Goal: Task Accomplishment & Management: Use online tool/utility

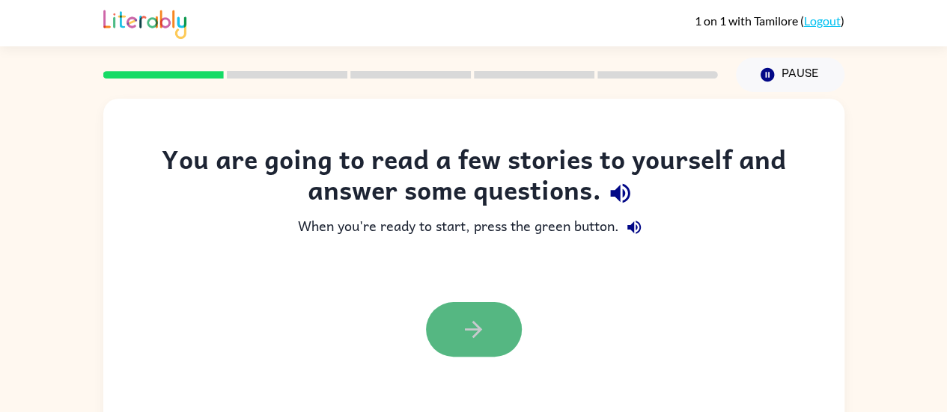
click at [465, 327] on icon "button" at bounding box center [473, 330] width 26 height 26
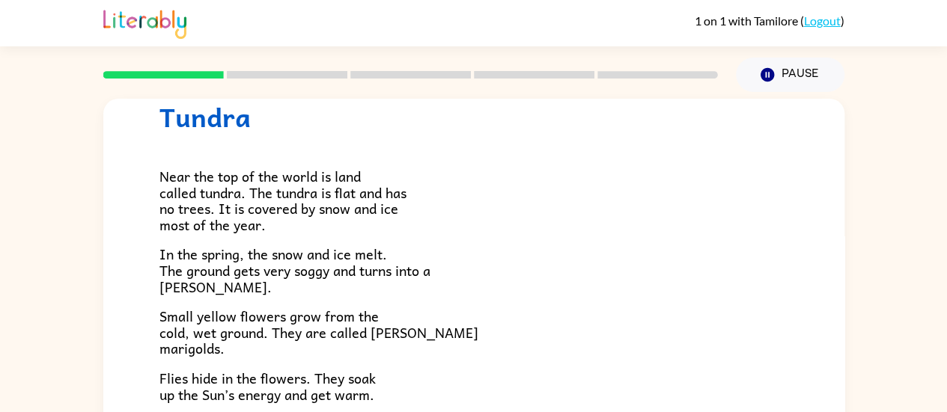
scroll to position [54, 0]
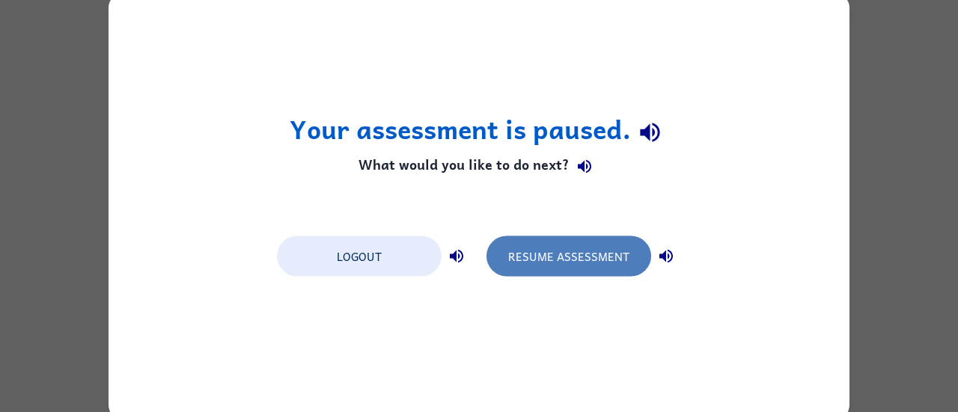
click at [543, 256] on button "Resume Assessment" at bounding box center [568, 256] width 165 height 40
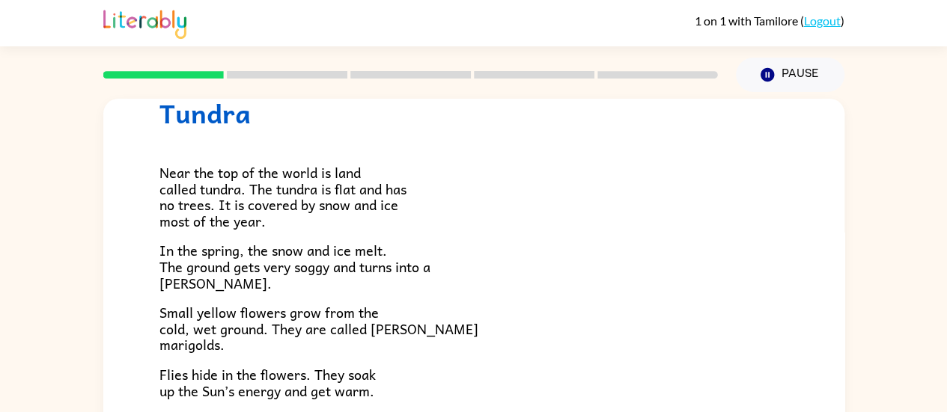
scroll to position [58, 0]
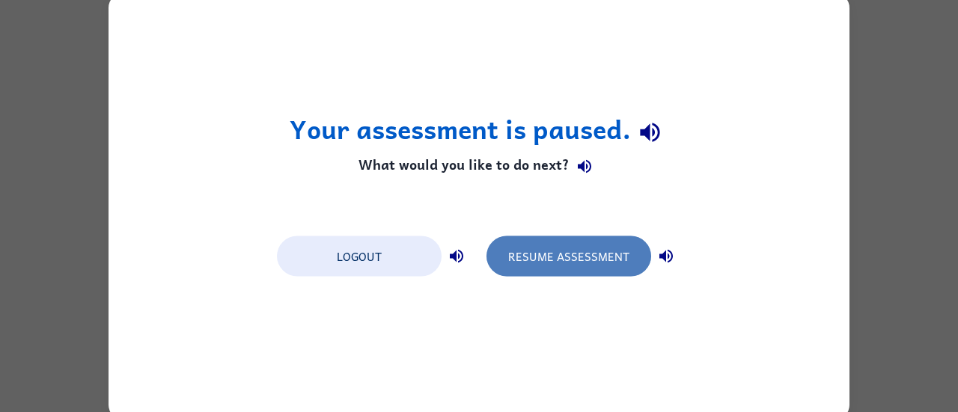
click at [546, 252] on button "Resume Assessment" at bounding box center [568, 256] width 165 height 40
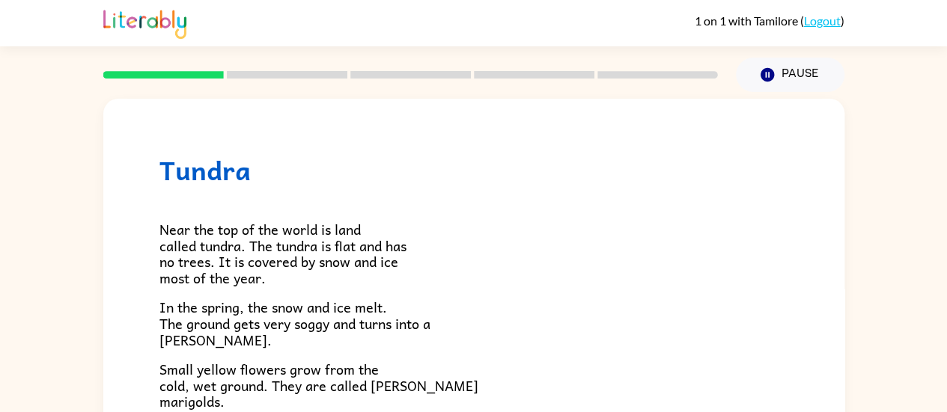
click at [724, 248] on p "Near the top of the world is land called tundra. The tundra is flat and has no …" at bounding box center [473, 254] width 629 height 64
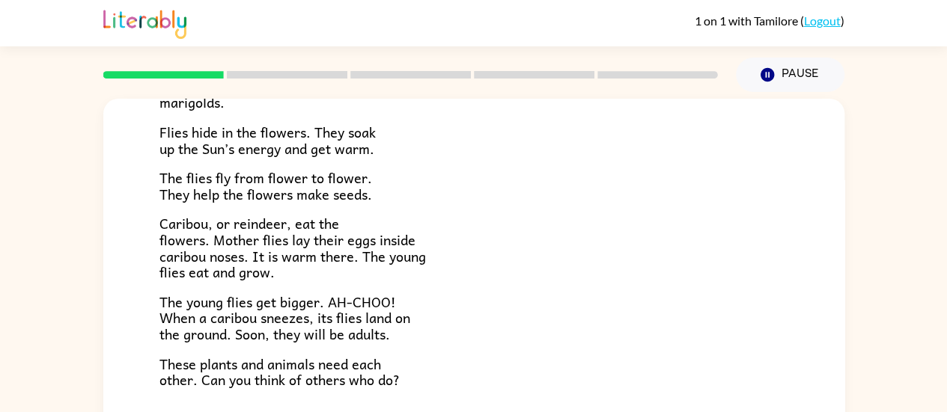
scroll to position [308, 0]
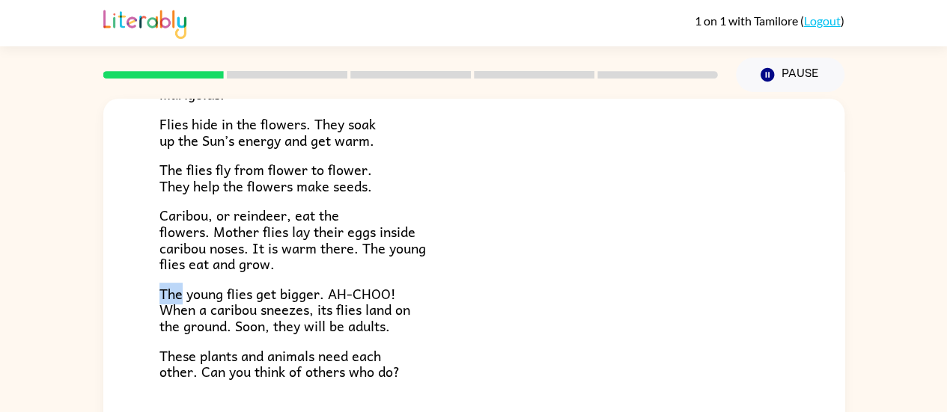
drag, startPoint x: 161, startPoint y: 293, endPoint x: 183, endPoint y: 293, distance: 21.7
click at [183, 293] on span "The young flies get bigger. AH-CHOO! When a caribou sneezes, its flies land on …" at bounding box center [284, 310] width 251 height 54
click at [443, 296] on p "The young flies get bigger. AH-CHOO! When a caribou sneezes, its flies land on …" at bounding box center [473, 310] width 629 height 49
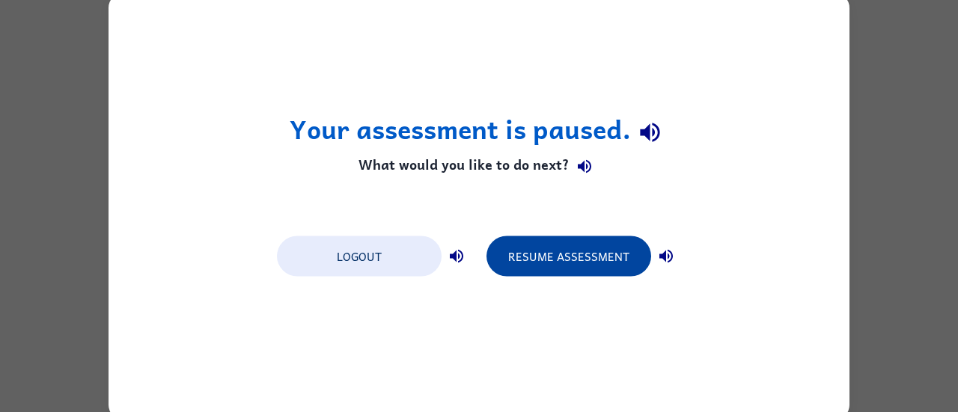
click at [538, 243] on button "Resume Assessment" at bounding box center [568, 256] width 165 height 40
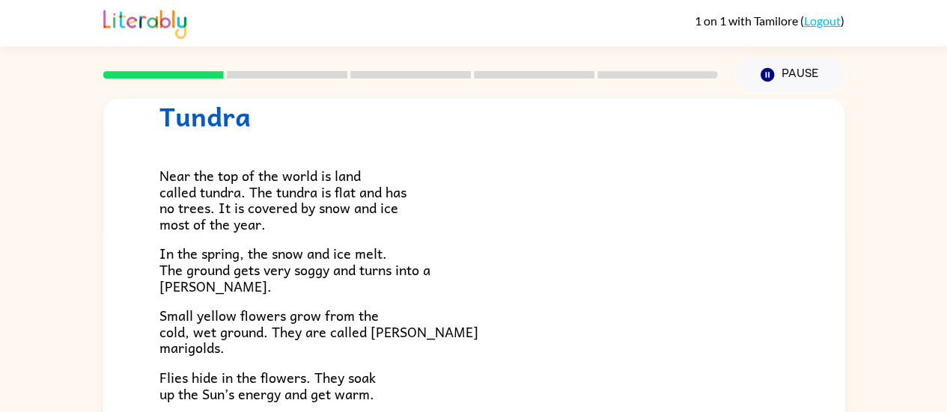
scroll to position [0, 0]
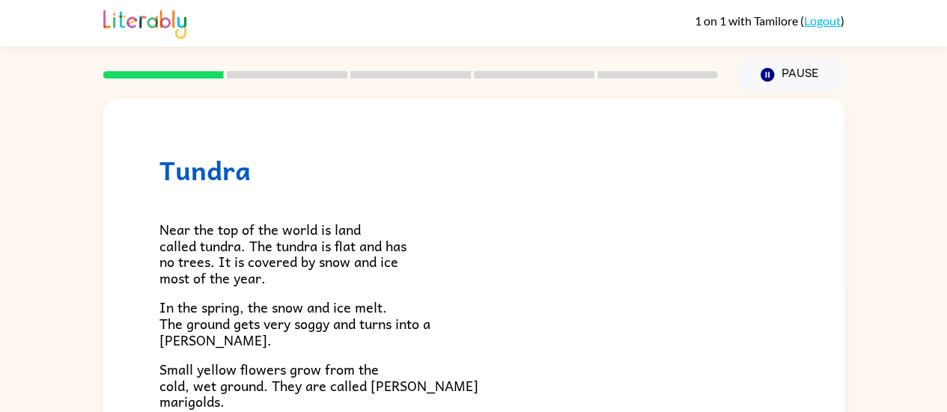
click at [294, 73] on rect at bounding box center [287, 74] width 120 height 7
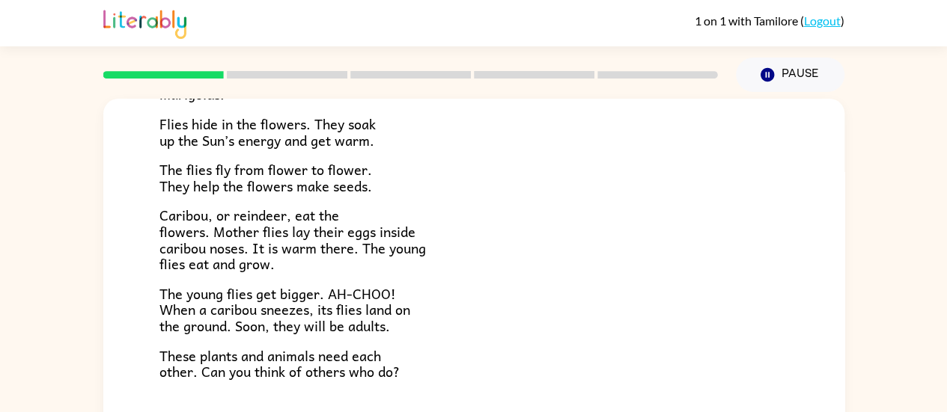
scroll to position [114, 0]
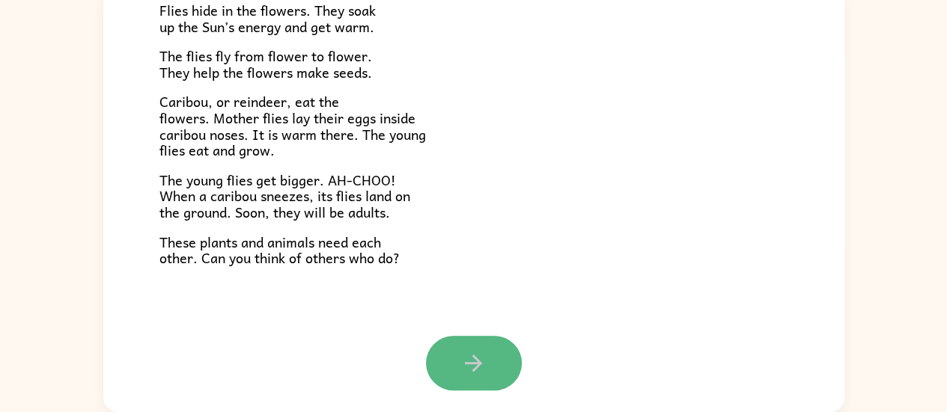
click at [463, 361] on icon "button" at bounding box center [473, 363] width 26 height 26
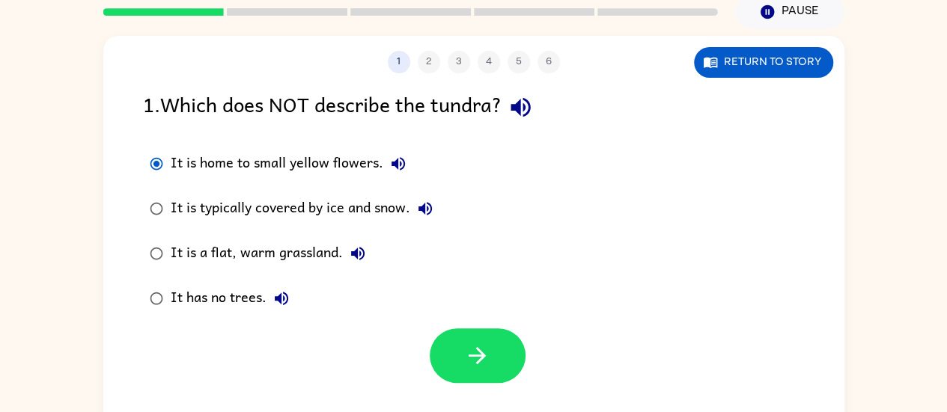
scroll to position [62, 0]
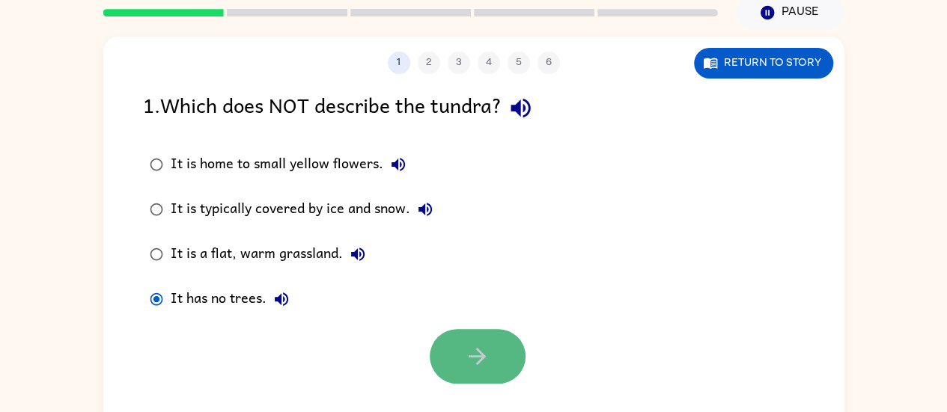
click at [462, 357] on button "button" at bounding box center [478, 356] width 96 height 55
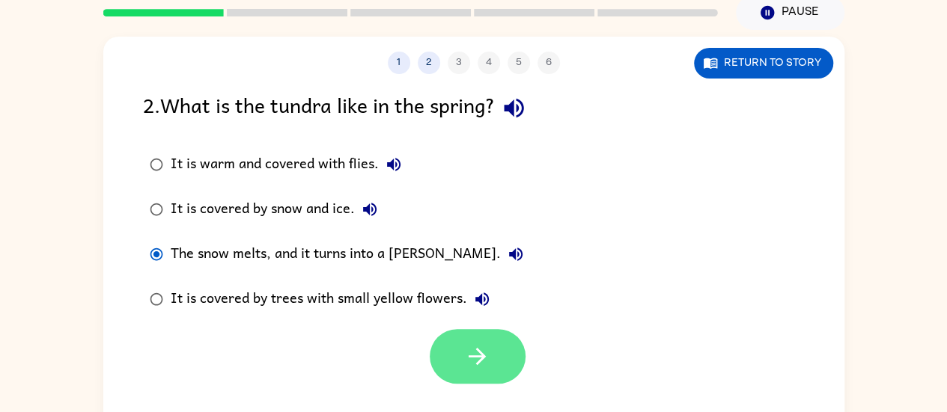
click at [461, 346] on button "button" at bounding box center [478, 356] width 96 height 55
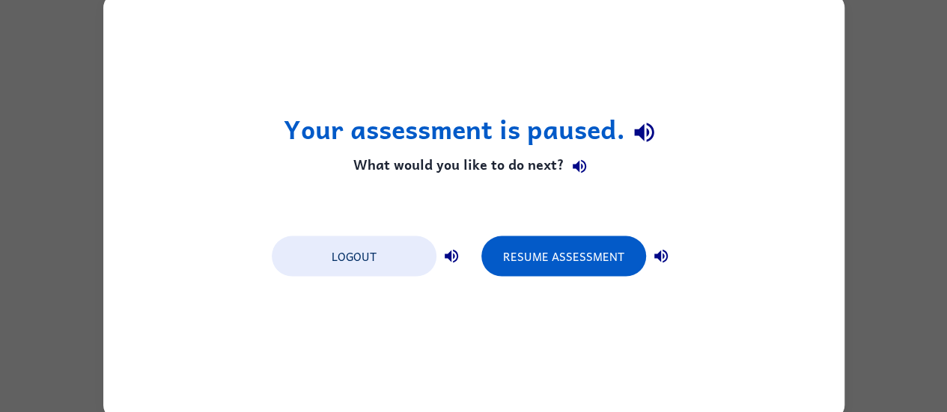
scroll to position [0, 0]
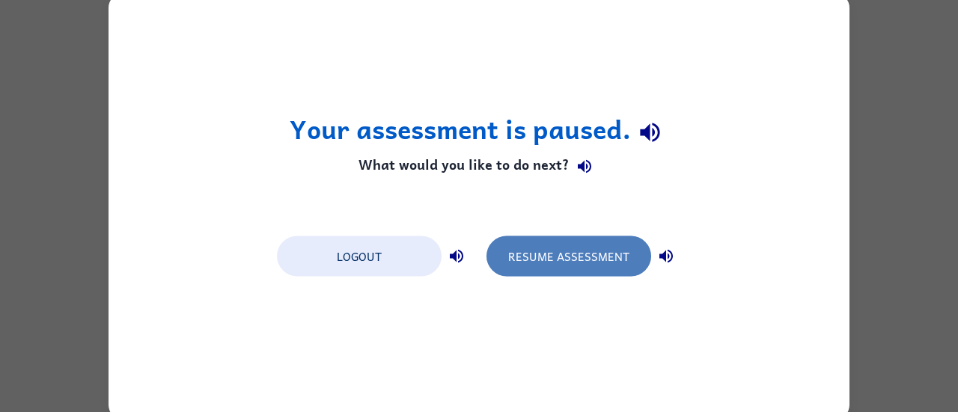
click at [562, 245] on button "Resume Assessment" at bounding box center [568, 256] width 165 height 40
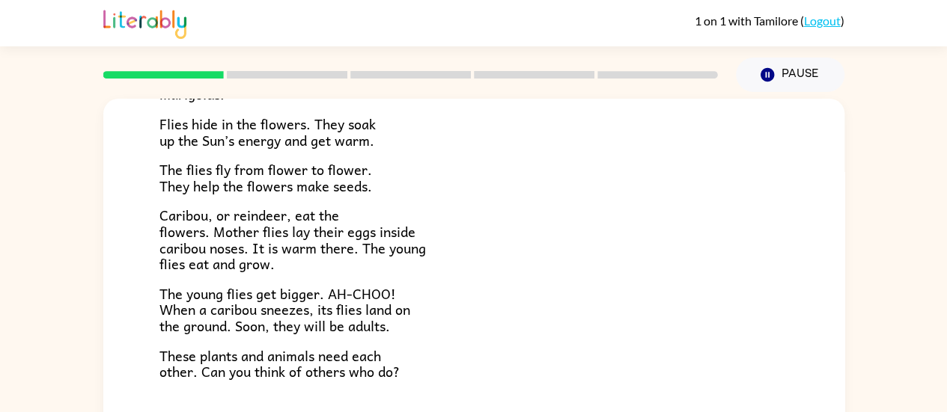
scroll to position [114, 0]
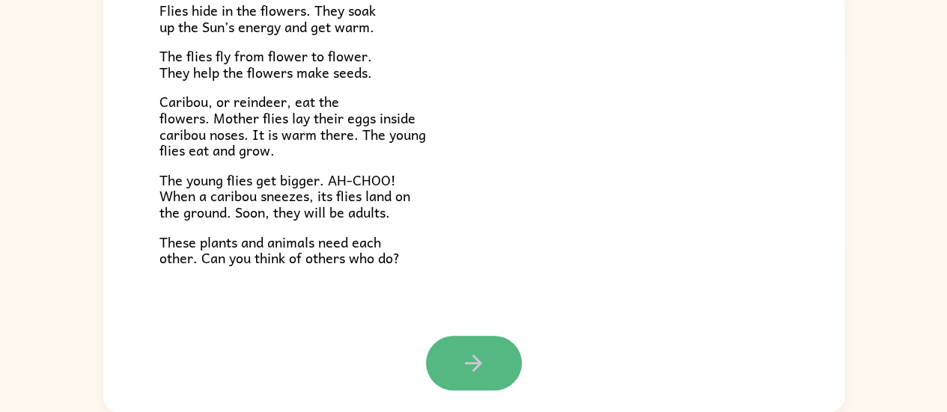
click at [470, 361] on icon "button" at bounding box center [473, 363] width 26 height 26
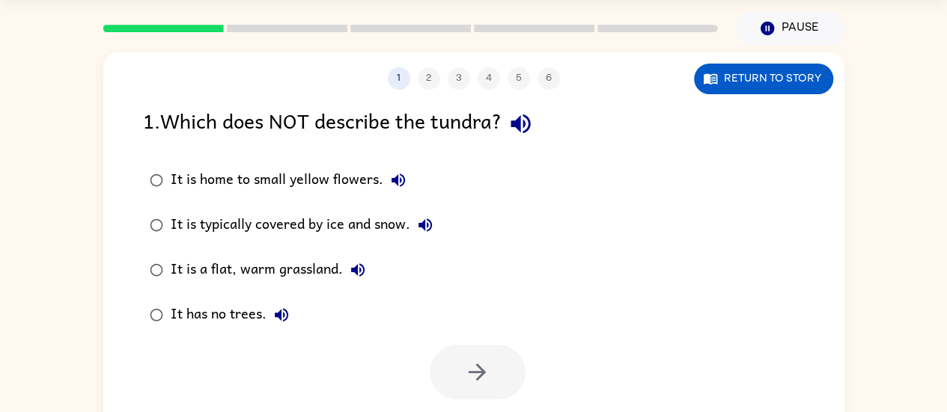
scroll to position [49, 0]
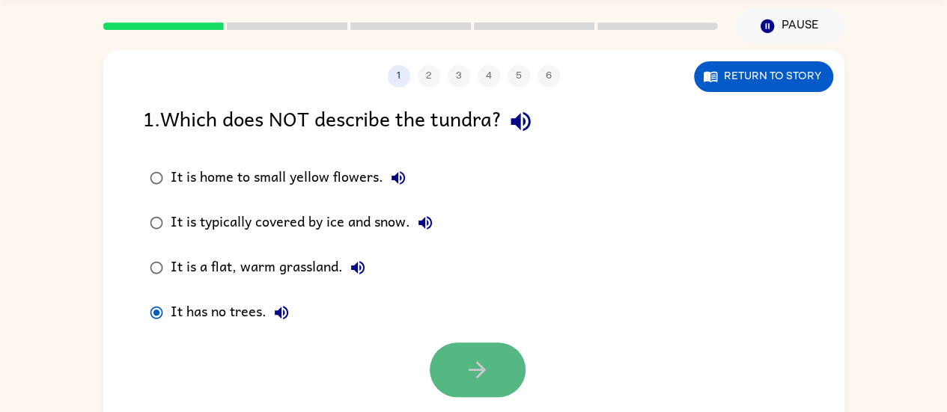
click at [477, 365] on icon "button" at bounding box center [477, 370] width 26 height 26
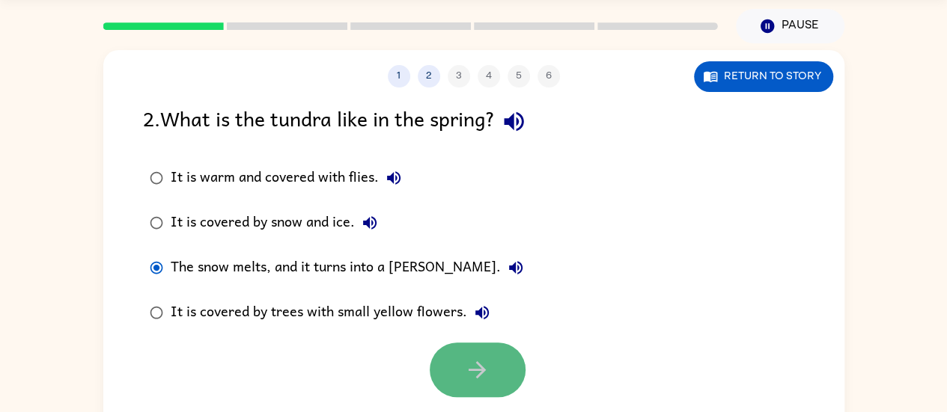
click at [459, 364] on button "button" at bounding box center [478, 370] width 96 height 55
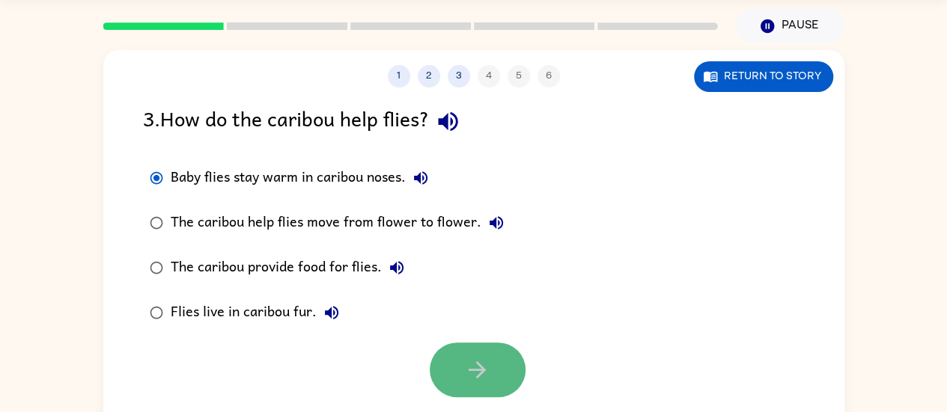
click at [487, 361] on icon "button" at bounding box center [477, 370] width 26 height 26
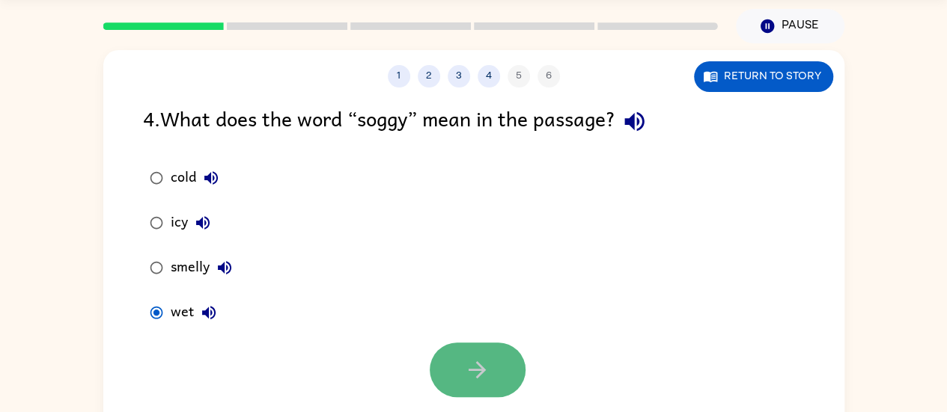
click at [478, 385] on button "button" at bounding box center [478, 370] width 96 height 55
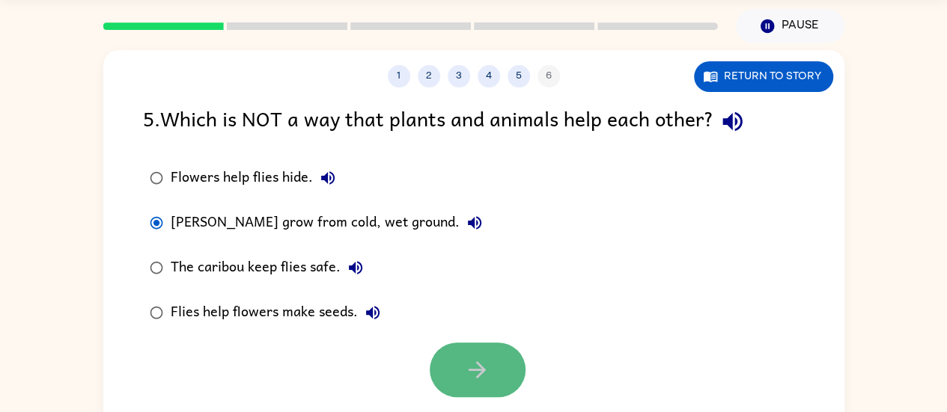
click at [460, 361] on button "button" at bounding box center [478, 370] width 96 height 55
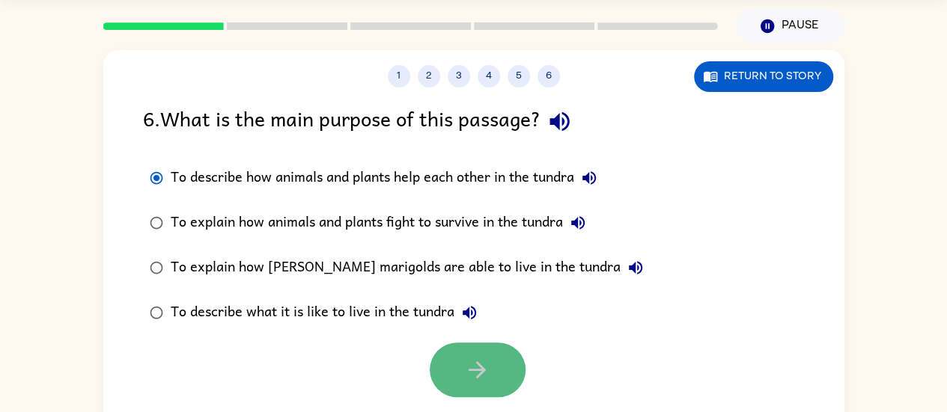
click at [470, 360] on icon "button" at bounding box center [477, 370] width 26 height 26
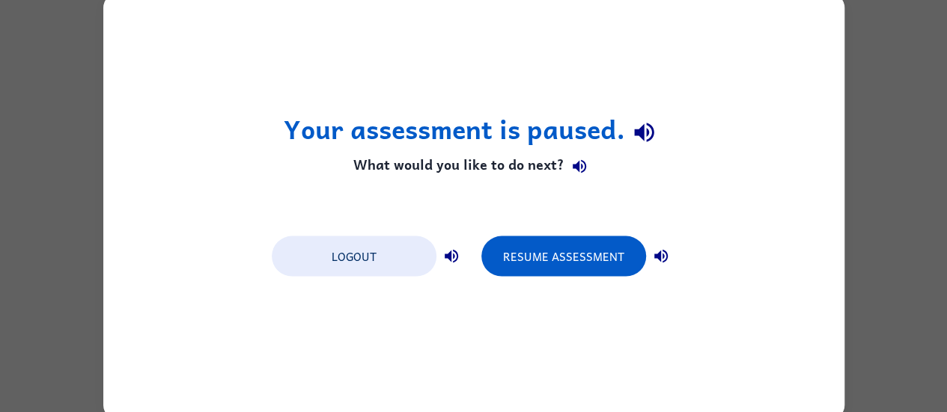
scroll to position [0, 0]
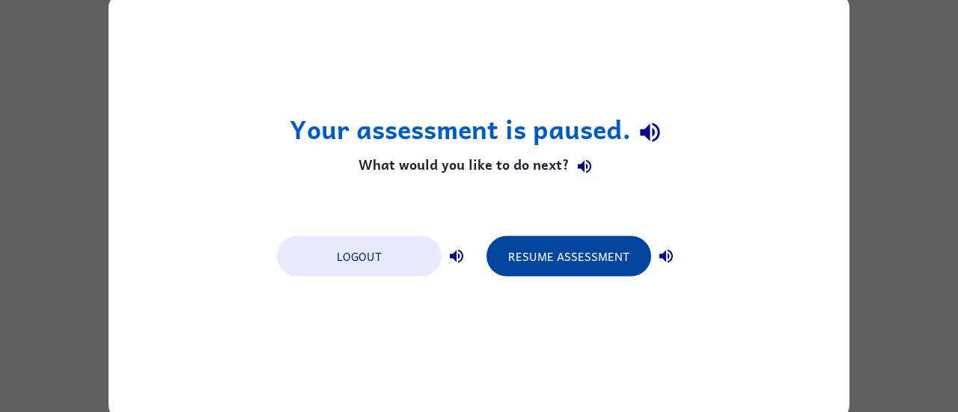
click at [564, 245] on button "Resume Assessment" at bounding box center [568, 256] width 165 height 40
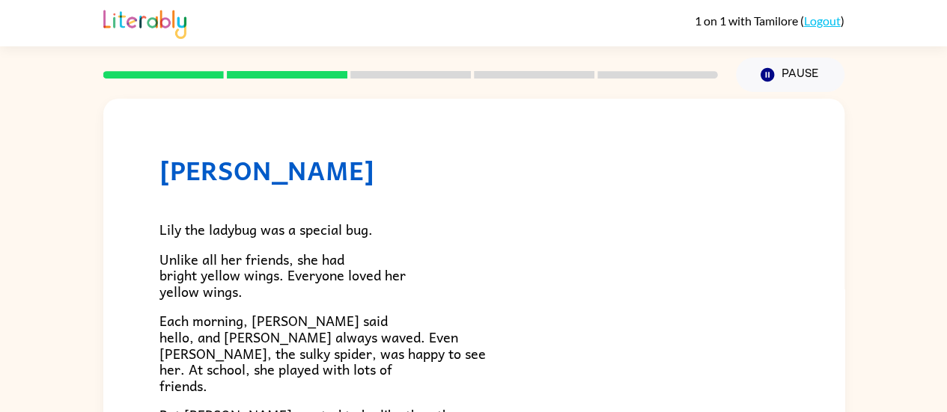
click at [765, 267] on p "Unlike all her friends, she had bright yellow wings. Everyone loved her yellow …" at bounding box center [473, 275] width 629 height 49
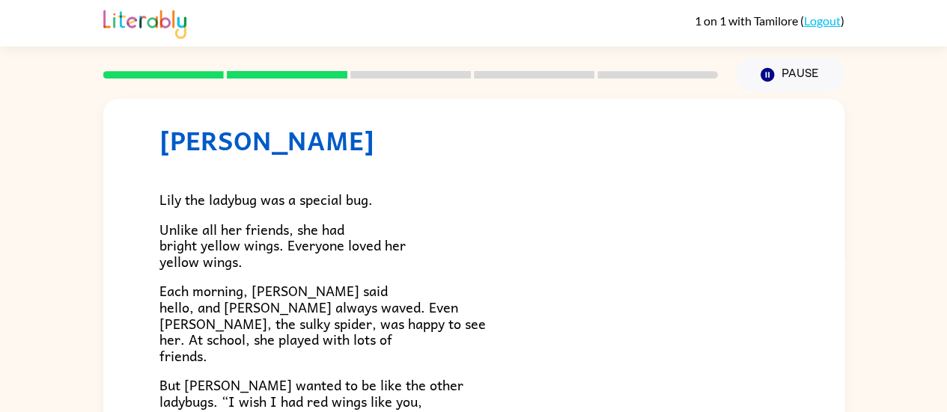
scroll to position [60, 0]
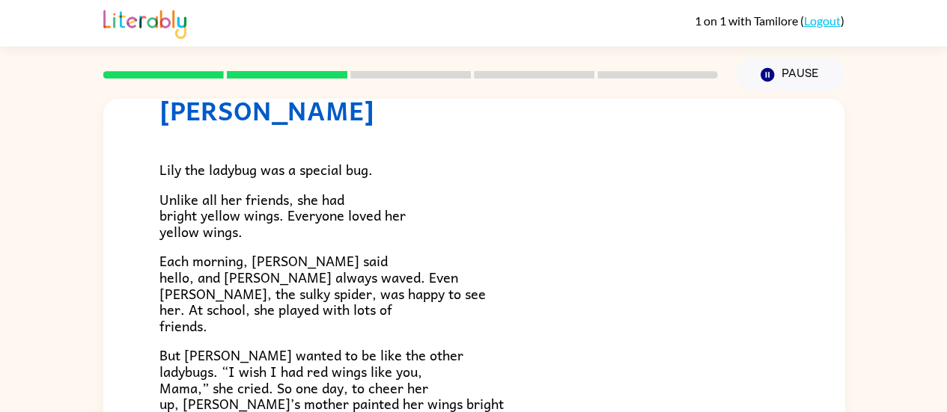
click at [706, 264] on p "Each morning, [PERSON_NAME] said hello, and [PERSON_NAME] always waved. Even [P…" at bounding box center [473, 293] width 629 height 81
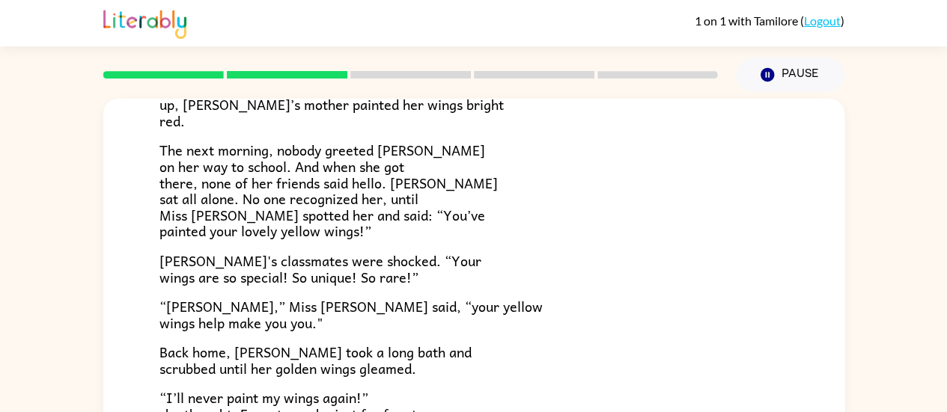
scroll to position [329, 0]
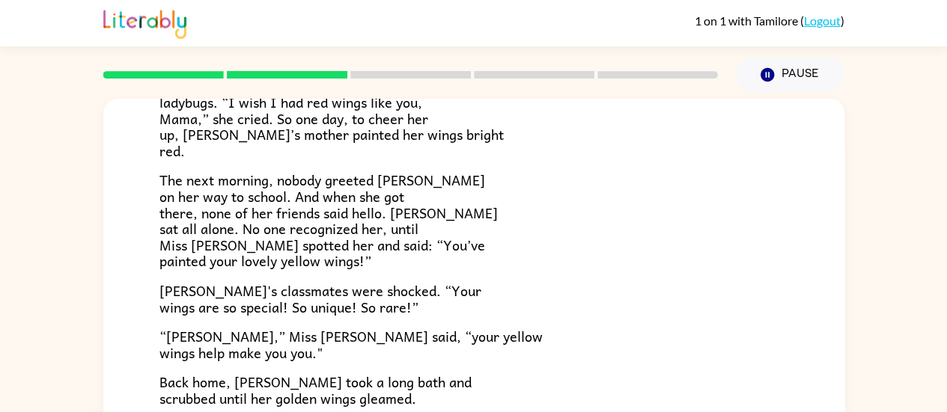
click at [562, 344] on p "“[PERSON_NAME],” Miss [PERSON_NAME] said, “your yellow wings help make you you."" at bounding box center [473, 345] width 629 height 32
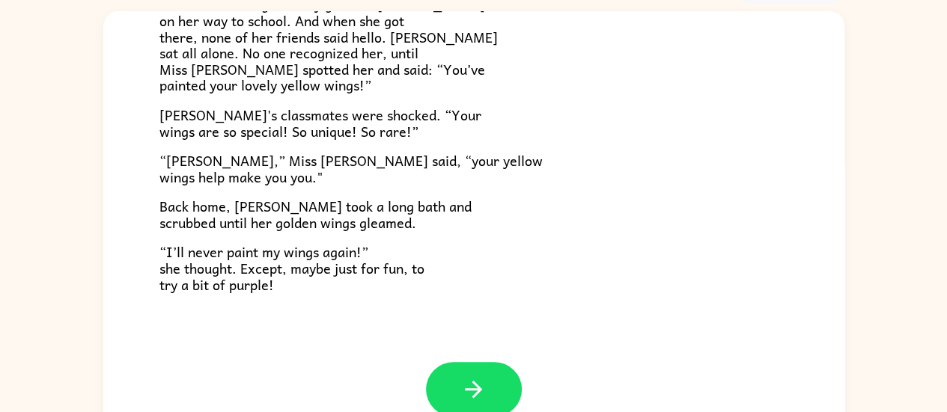
scroll to position [90, 0]
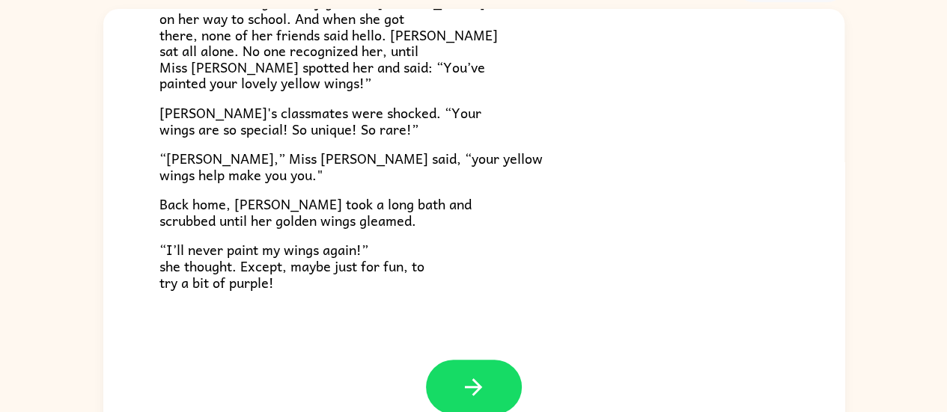
click at [540, 264] on p "“I’ll never paint my wings again!” she thought. Except, maybe just for fun, to …" at bounding box center [473, 266] width 629 height 49
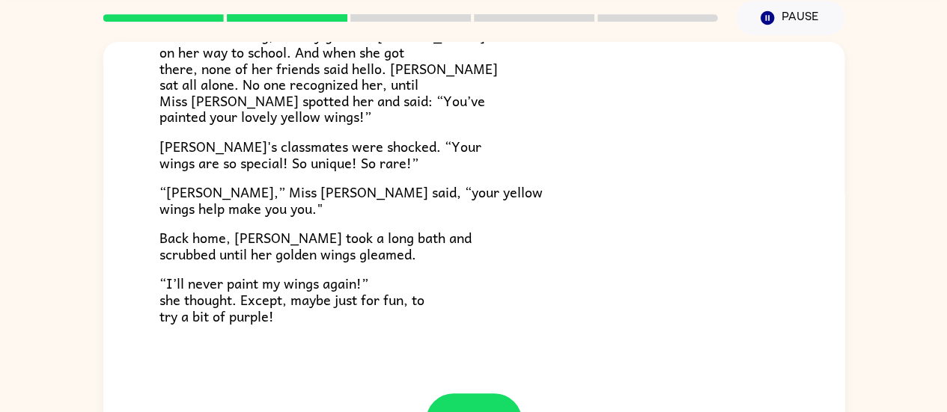
scroll to position [418, 0]
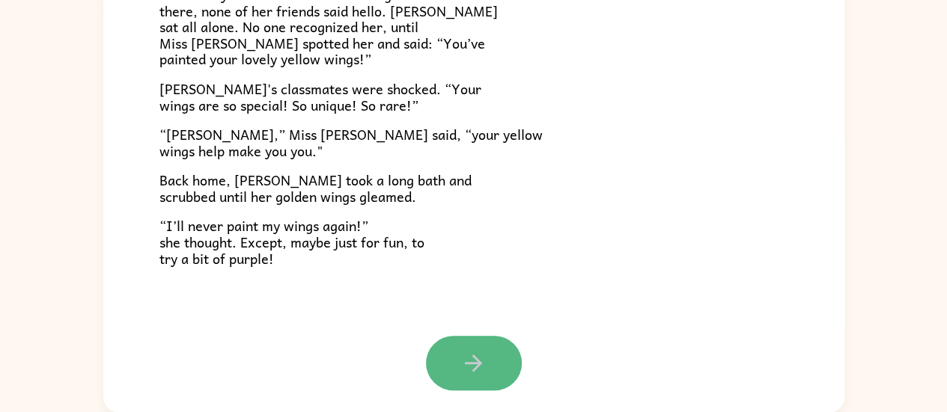
click at [465, 364] on icon "button" at bounding box center [473, 363] width 17 height 17
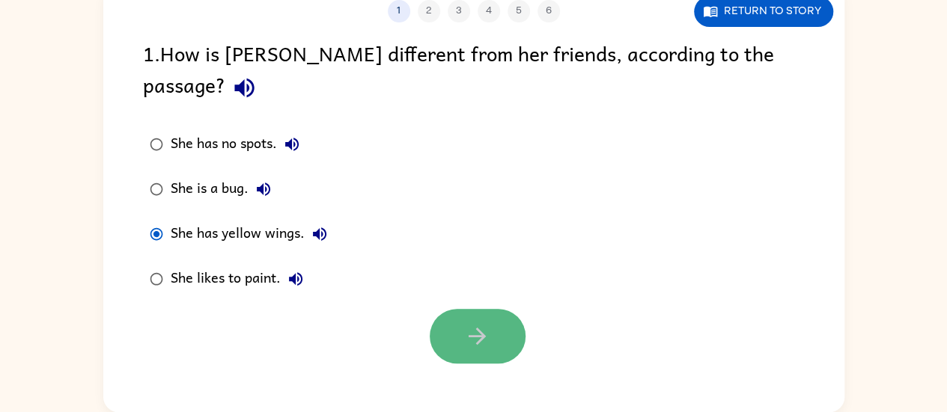
click at [465, 323] on icon "button" at bounding box center [477, 336] width 26 height 26
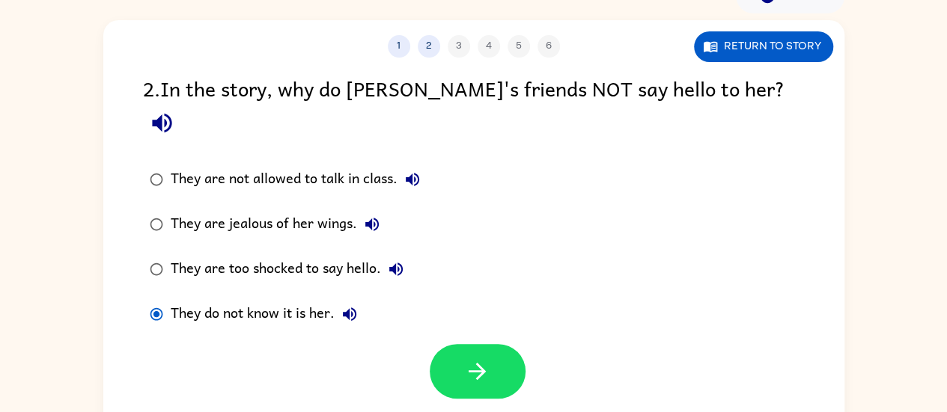
scroll to position [72, 0]
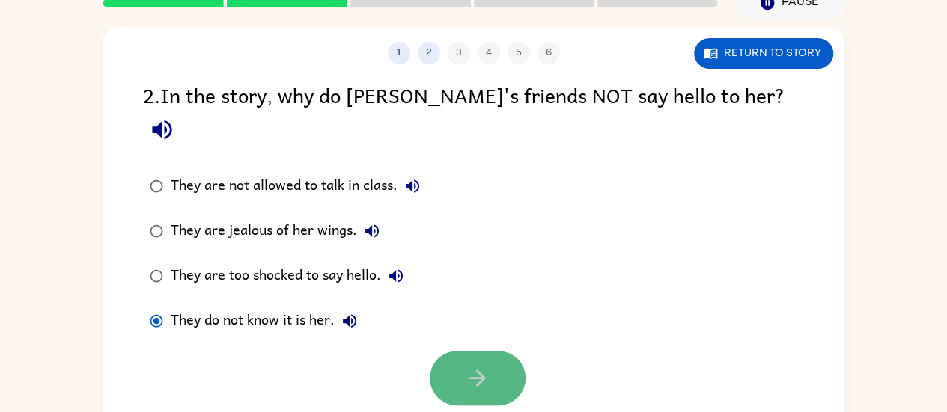
click at [494, 351] on button "button" at bounding box center [478, 378] width 96 height 55
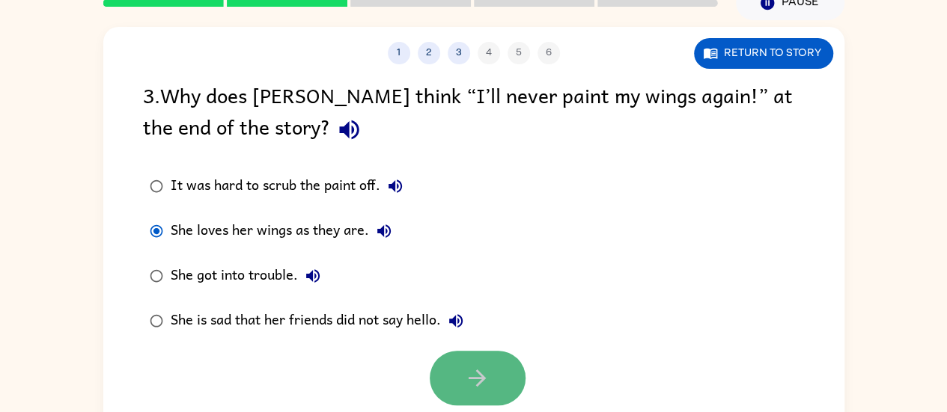
click at [459, 381] on button "button" at bounding box center [478, 378] width 96 height 55
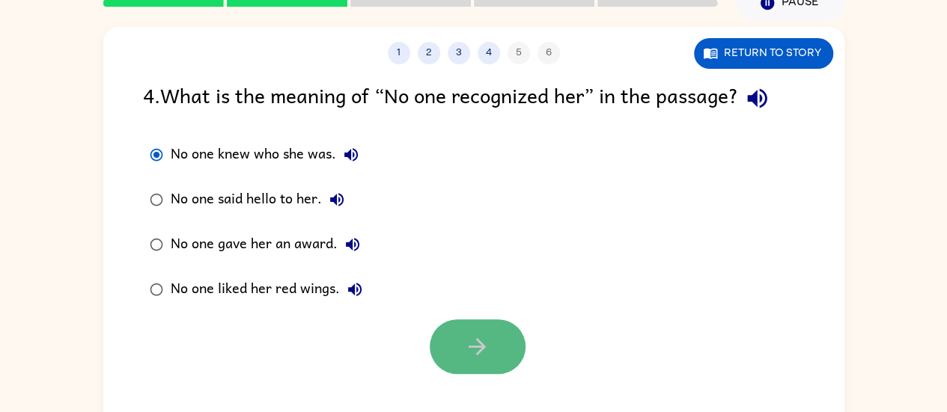
click at [456, 331] on button "button" at bounding box center [478, 347] width 96 height 55
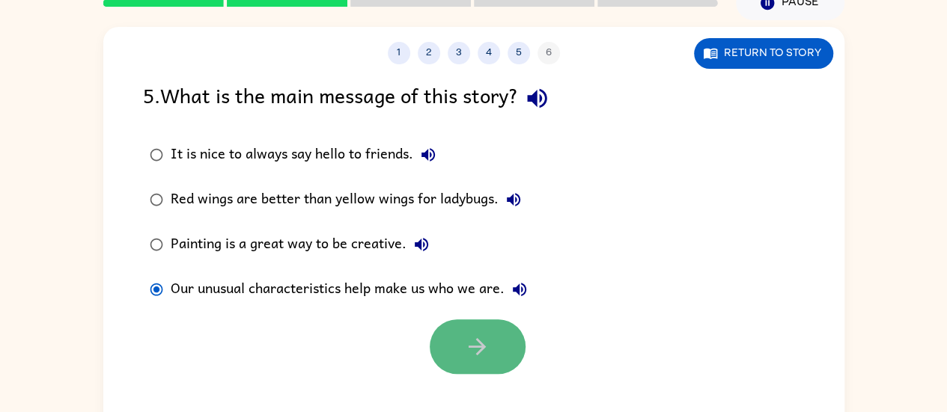
click at [472, 349] on icon "button" at bounding box center [477, 347] width 26 height 26
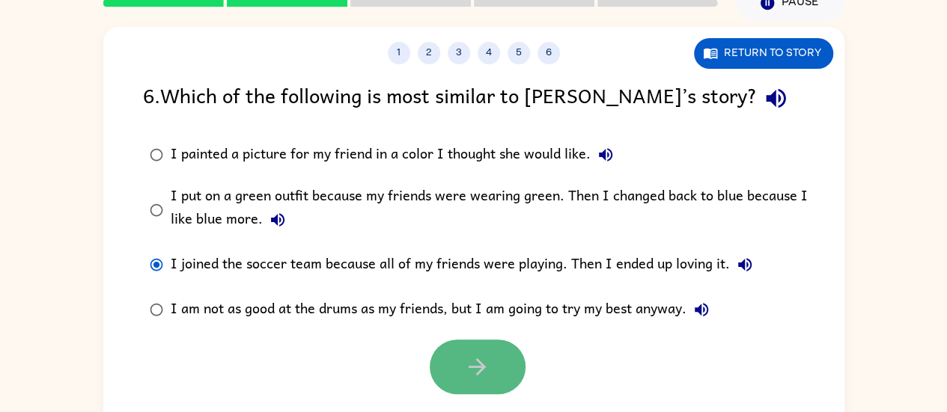
click at [479, 356] on icon "button" at bounding box center [477, 367] width 26 height 26
